Goal: Transaction & Acquisition: Obtain resource

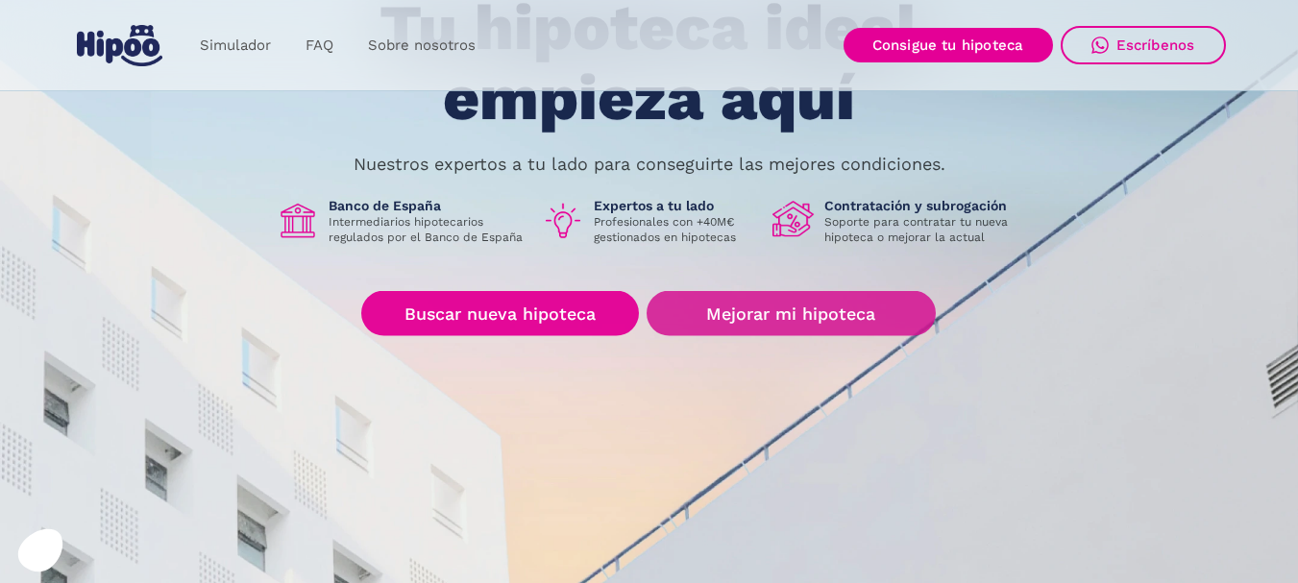
scroll to position [384, 0]
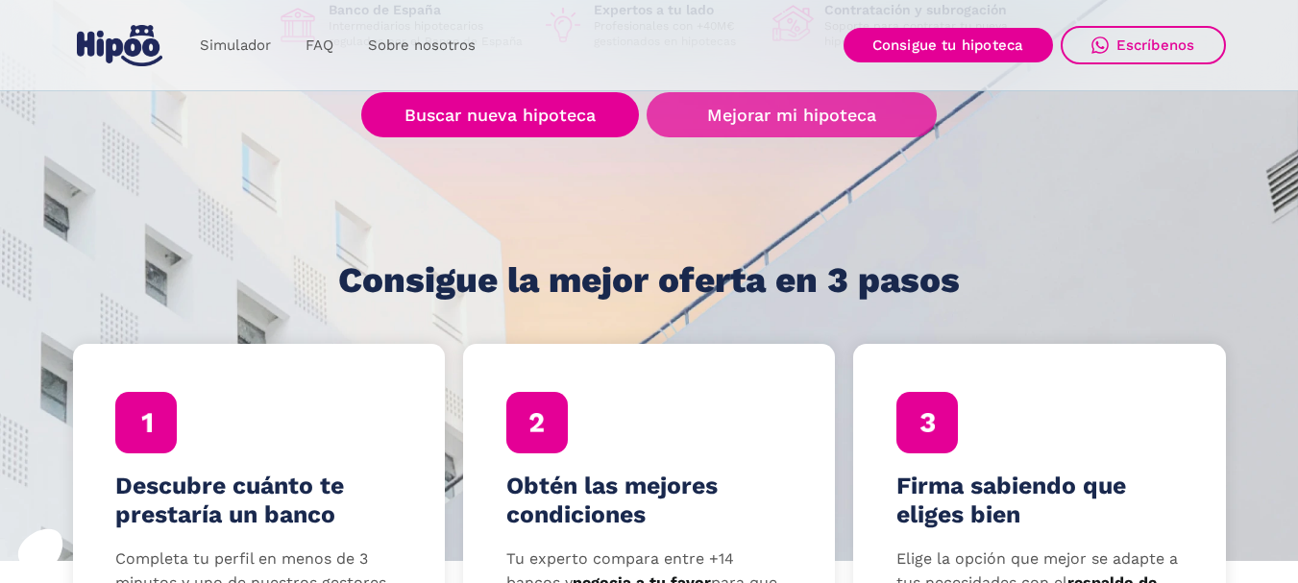
click at [765, 132] on link "Mejorar mi hipoteca" at bounding box center [791, 114] width 289 height 45
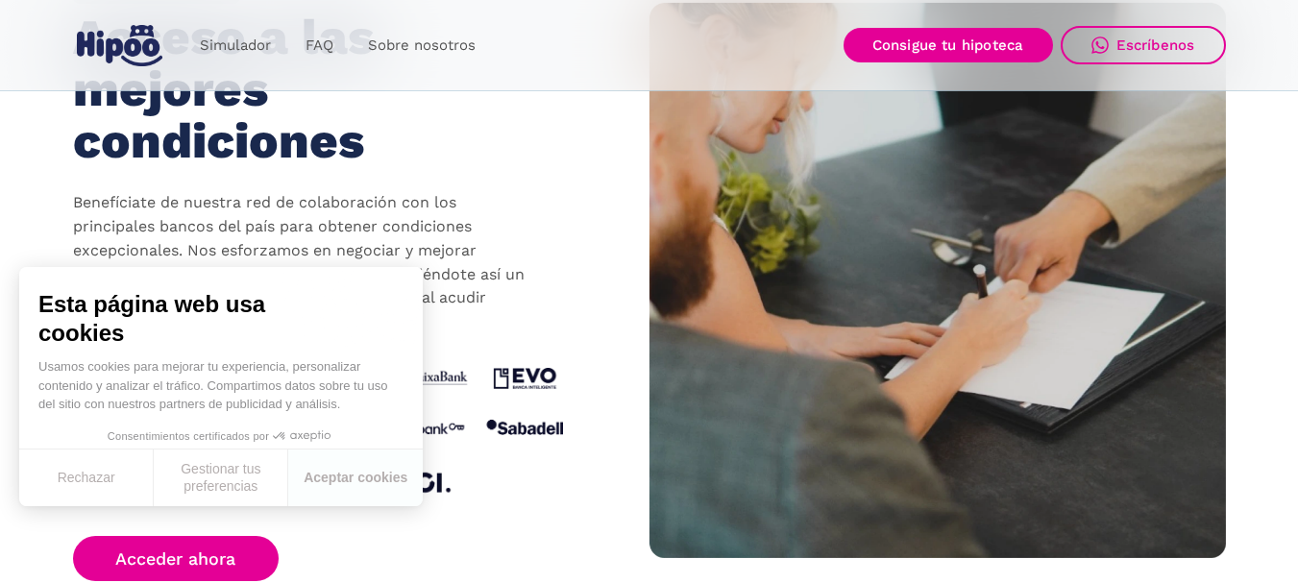
scroll to position [1922, 0]
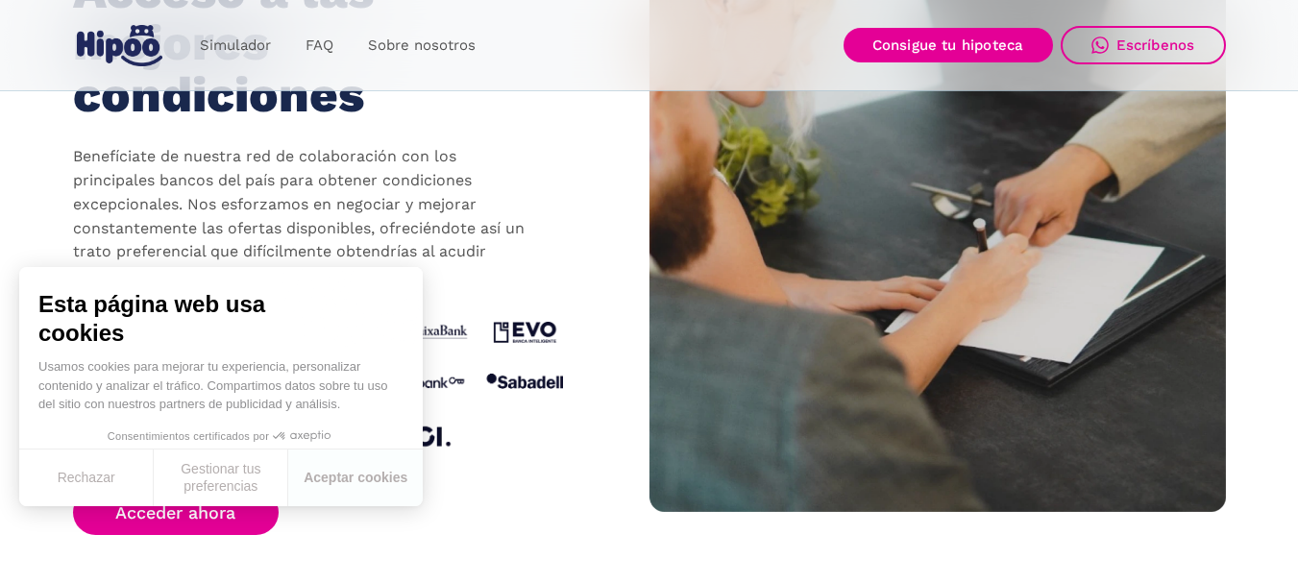
click at [497, 231] on p "Benefíciate de nuestra red de colaboración con los principales bancos del país …" at bounding box center [303, 216] width 461 height 143
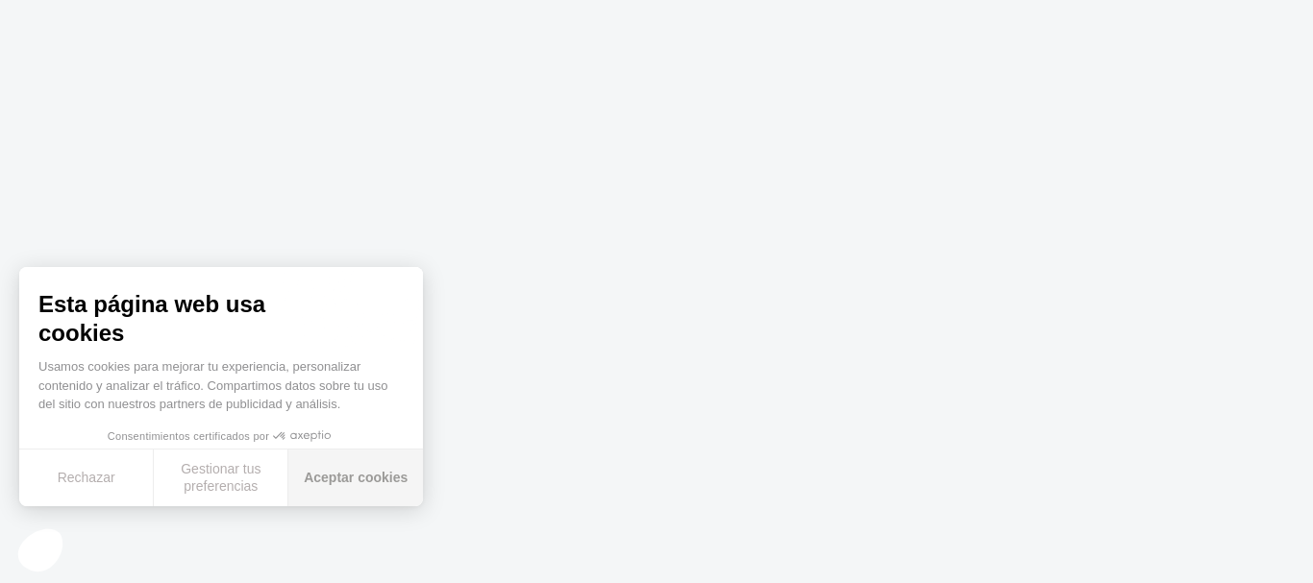
click at [349, 480] on button "Aceptar cookies" at bounding box center [355, 478] width 135 height 57
